Goal: Information Seeking & Learning: Learn about a topic

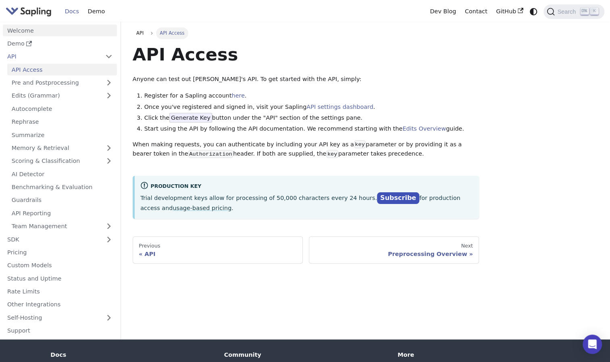
click at [31, 32] on link "Welcome" at bounding box center [60, 31] width 114 height 12
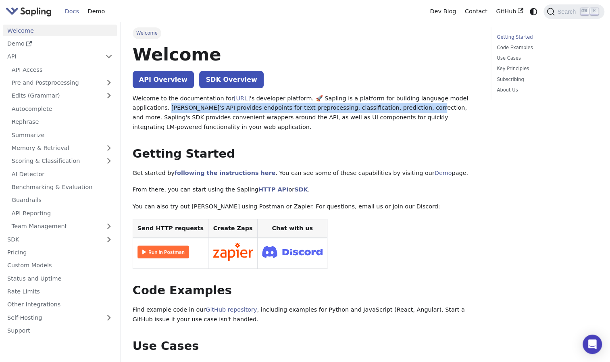
drag, startPoint x: 132, startPoint y: 108, endPoint x: 366, endPoint y: 110, distance: 234.6
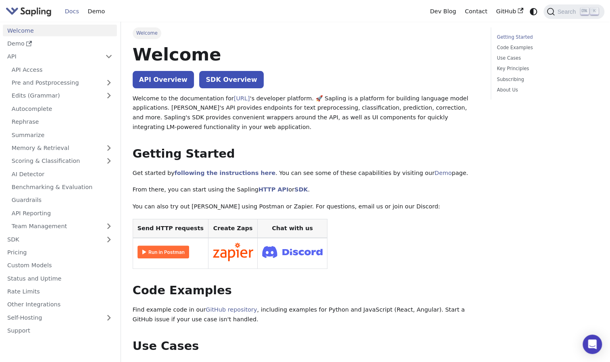
drag, startPoint x: 366, startPoint y: 110, endPoint x: 326, endPoint y: 67, distance: 59.6
click at [148, 85] on link "API Overview" at bounding box center [163, 79] width 61 height 17
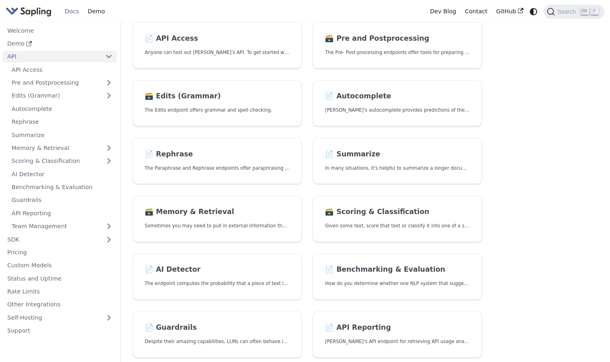
scroll to position [73, 0]
click at [423, 60] on link "🗃️ Pre and Postprocessing The Pre- Post-processing endpoints offer tools for pr…" at bounding box center [397, 46] width 169 height 46
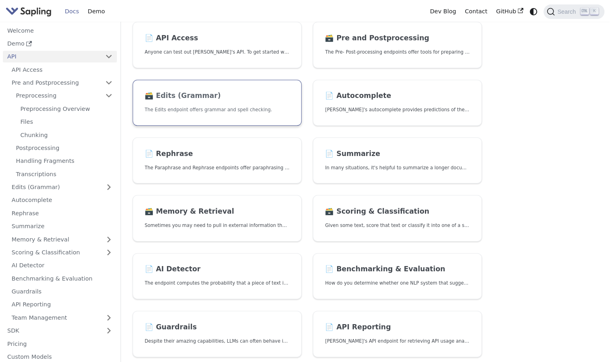
scroll to position [78, 0]
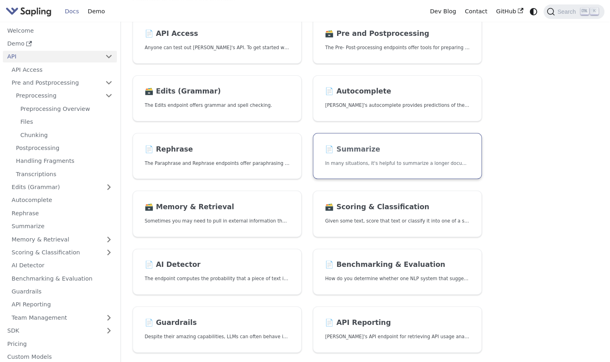
click at [382, 143] on link "📄️ Summarize In many situations, it's helpful to summarize a longer document in…" at bounding box center [397, 156] width 169 height 46
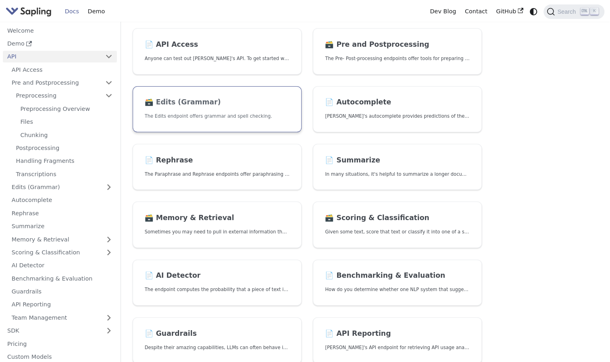
scroll to position [68, 0]
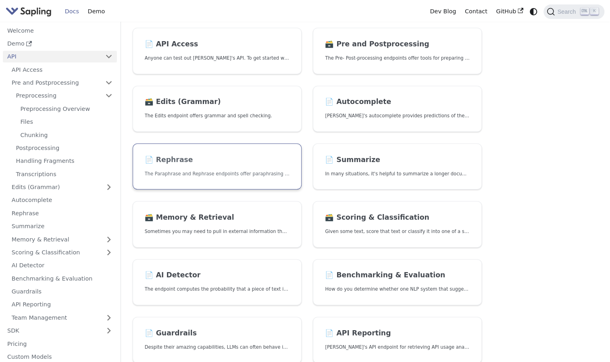
click at [245, 156] on h2 "📄️ Rephrase" at bounding box center [217, 160] width 145 height 9
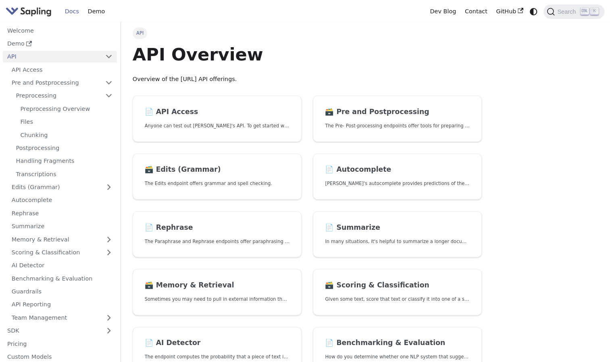
scroll to position [68, 0]
